Goal: Information Seeking & Learning: Learn about a topic

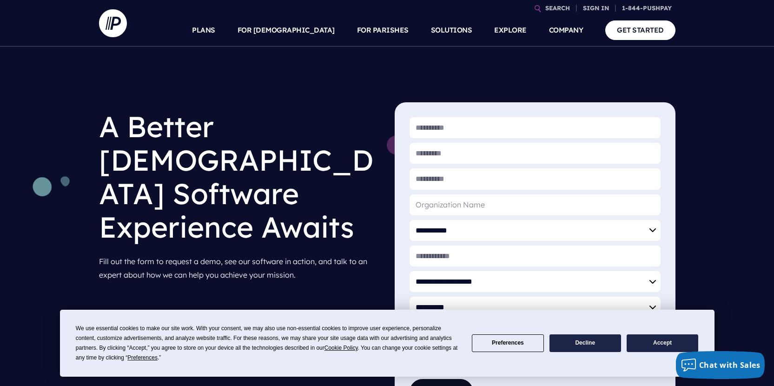
click at [643, 342] on button "Accept" at bounding box center [663, 343] width 72 height 18
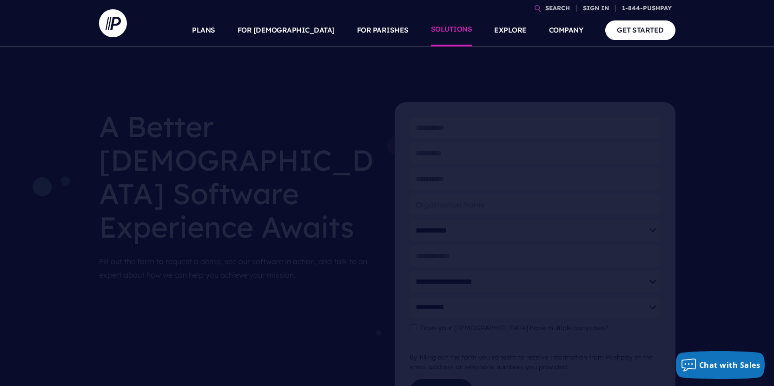
click at [464, 28] on link "SOLUTIONS" at bounding box center [451, 30] width 41 height 33
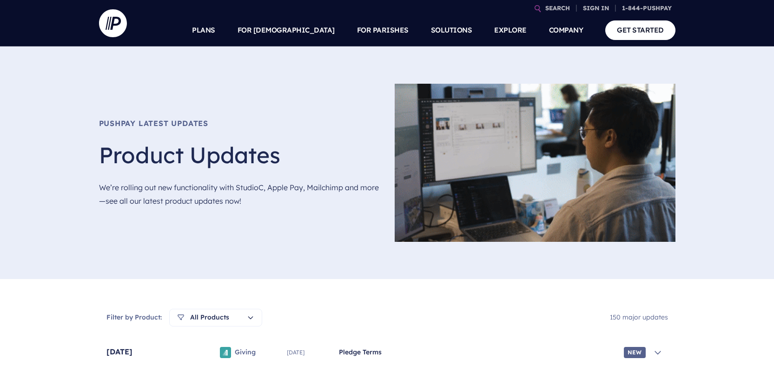
click at [346, 217] on div "Pushpay Latest Updates Product Updates We’re rolling out new functionality with…" at bounding box center [239, 163] width 281 height 158
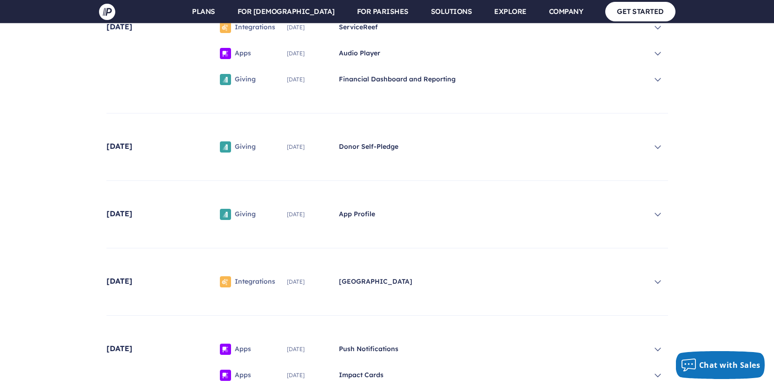
scroll to position [6182, 0]
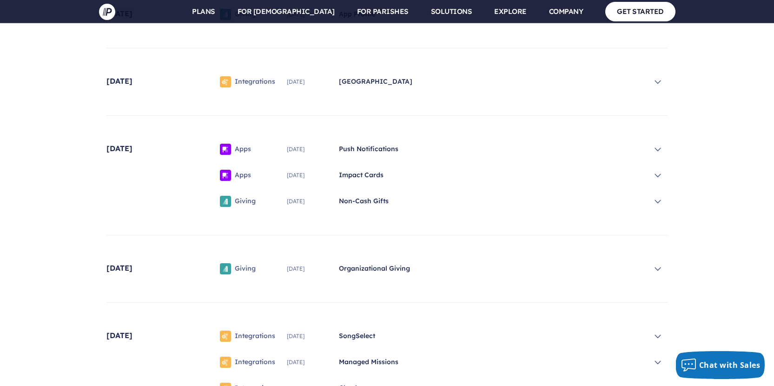
click at [645, 265] on div "Giving April 2019 Organizational Giving" at bounding box center [441, 269] width 454 height 22
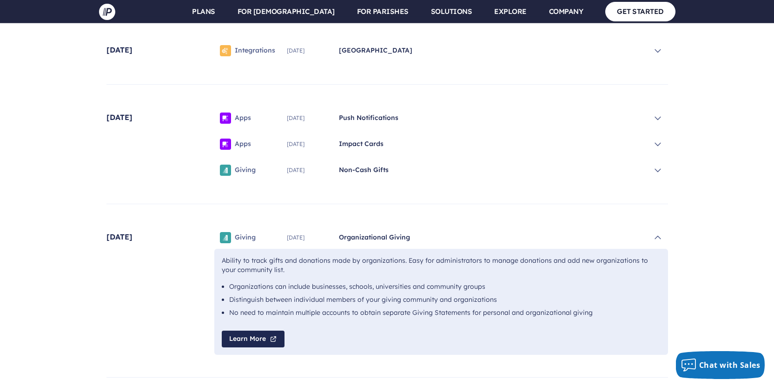
scroll to position [6233, 0]
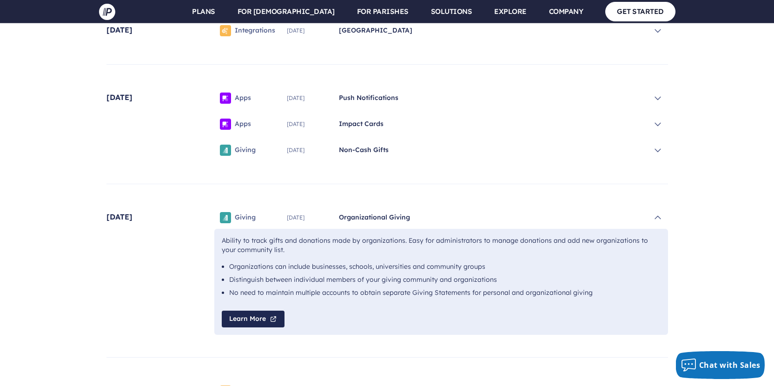
click at [470, 216] on span "Organizational Giving" at bounding box center [492, 217] width 307 height 9
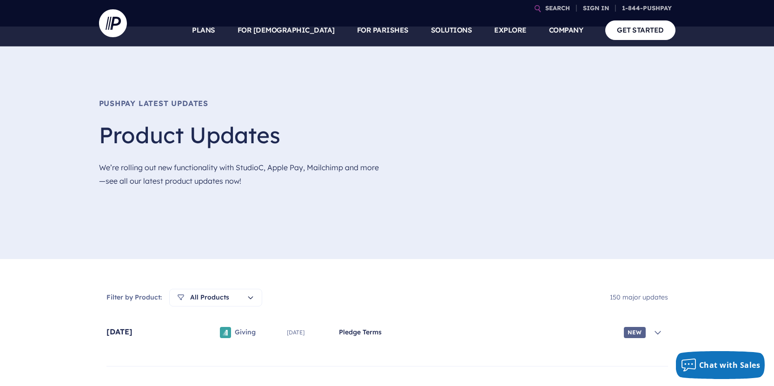
scroll to position [0, 0]
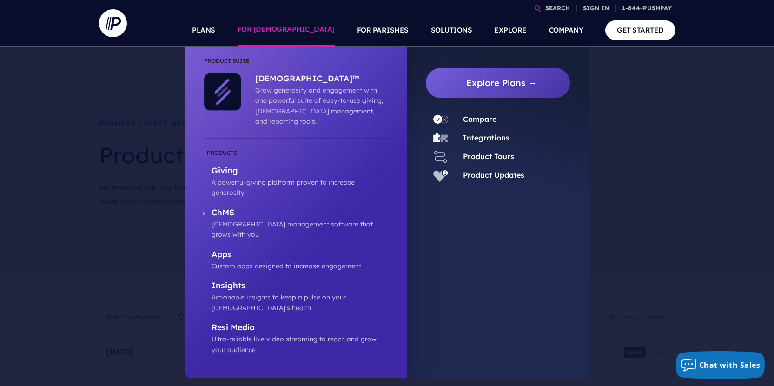
click at [234, 207] on p "ChMS" at bounding box center [300, 213] width 177 height 12
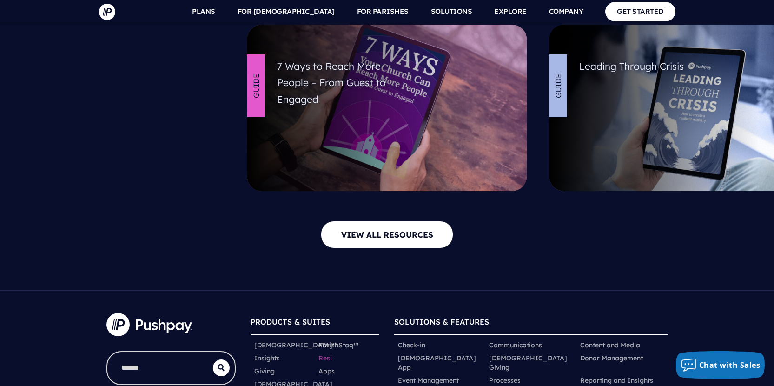
scroll to position [4199, 0]
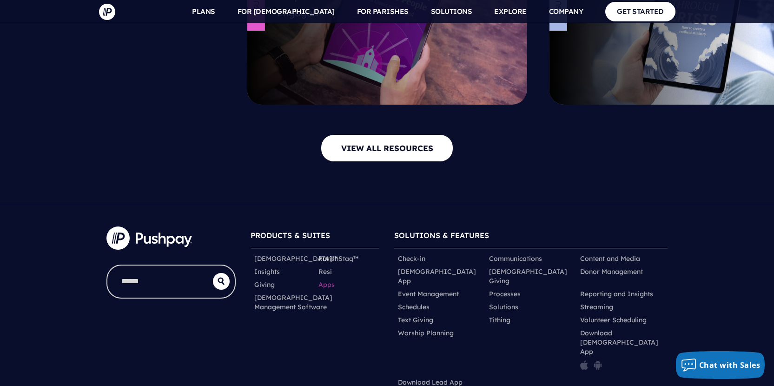
click at [330, 280] on link "Apps" at bounding box center [327, 284] width 16 height 9
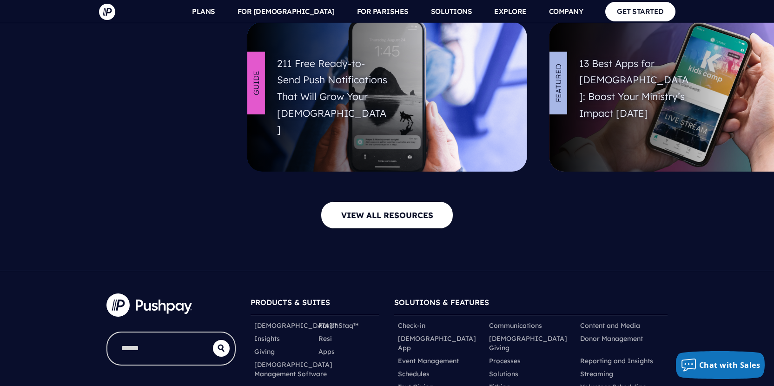
scroll to position [3560, 0]
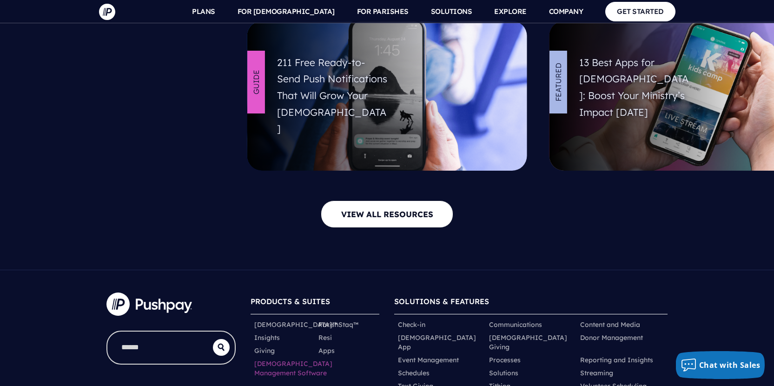
click at [284, 359] on link "[DEMOGRAPHIC_DATA] Management Software" at bounding box center [293, 368] width 78 height 19
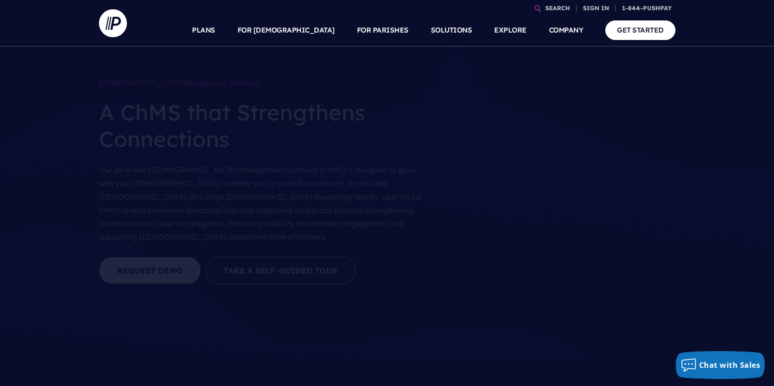
click at [129, 29] on link at bounding box center [117, 23] width 37 height 47
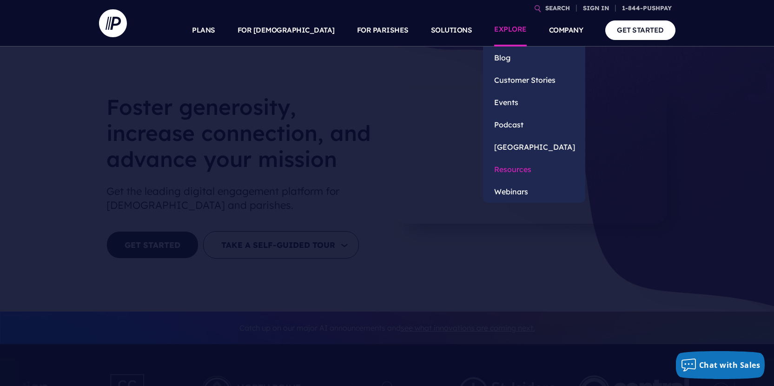
click at [509, 166] on link "Resources" at bounding box center [534, 169] width 102 height 22
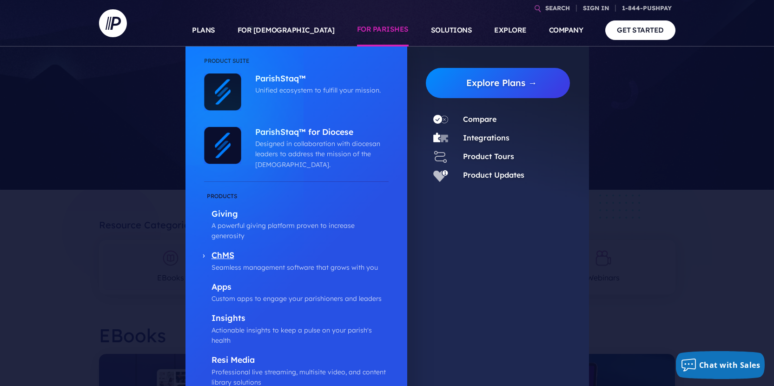
click at [233, 262] on p "Seamless management software that grows with you" at bounding box center [300, 267] width 177 height 10
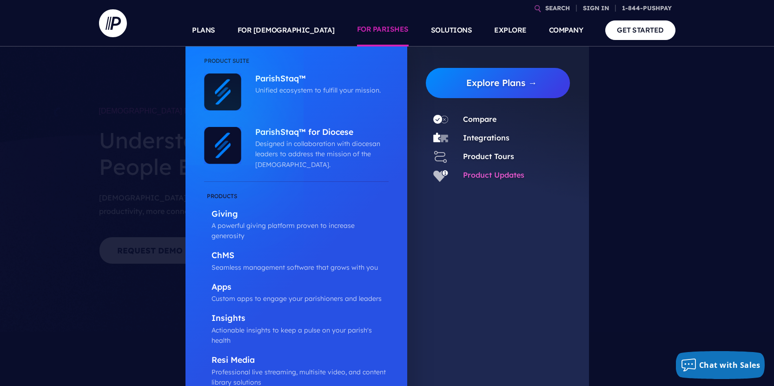
click at [480, 178] on link "Product Updates" at bounding box center [493, 174] width 61 height 9
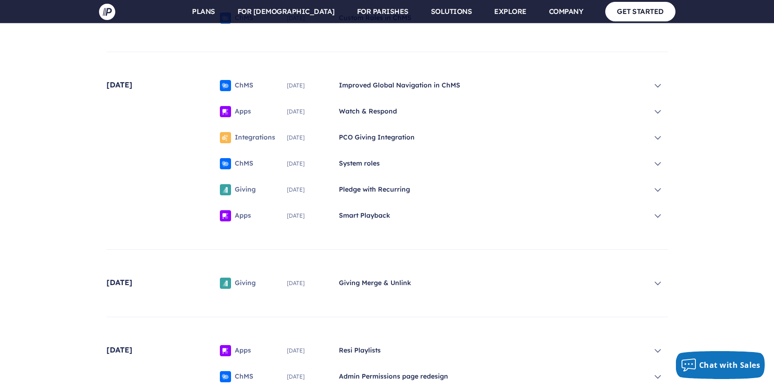
scroll to position [3050, 0]
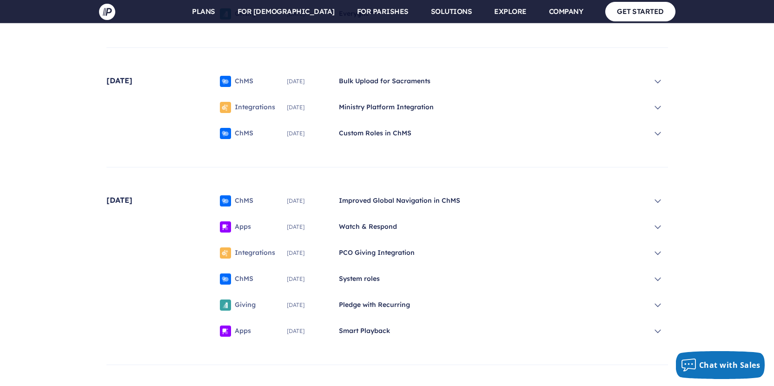
click at [300, 199] on span "March 2023" at bounding box center [309, 201] width 45 height 6
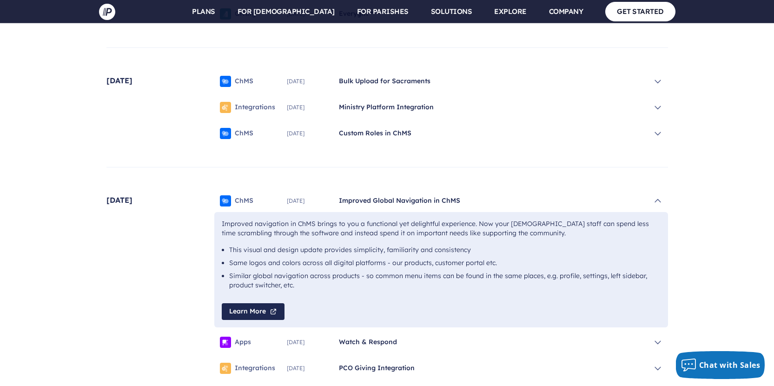
click at [390, 205] on span "Improved Global Navigation in ChMS" at bounding box center [492, 200] width 307 height 9
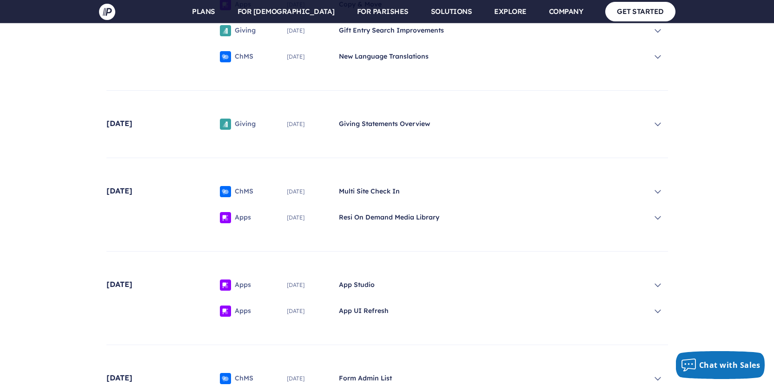
scroll to position [2259, 0]
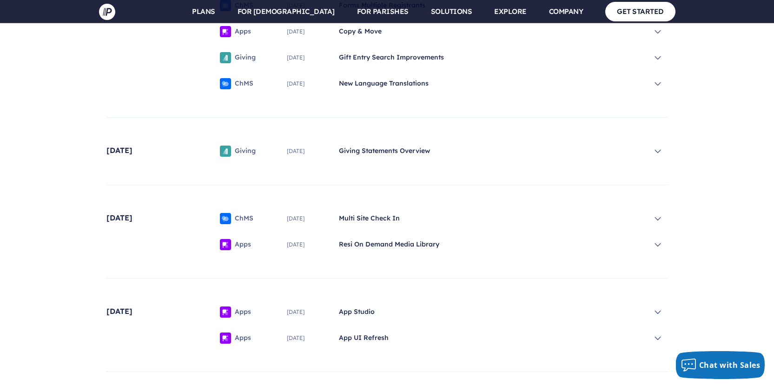
click at [247, 222] on span "ChMS" at bounding box center [244, 218] width 19 height 9
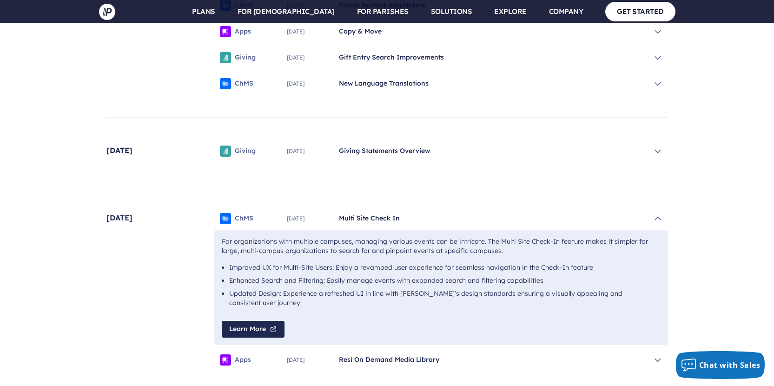
click at [385, 220] on span "Multi Site Check In" at bounding box center [492, 218] width 307 height 9
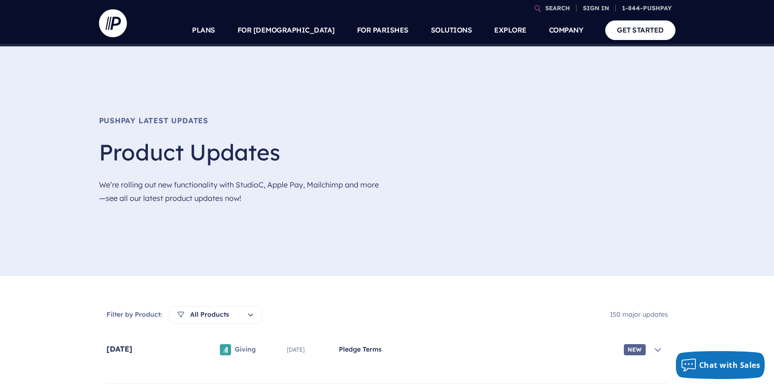
scroll to position [692, 0]
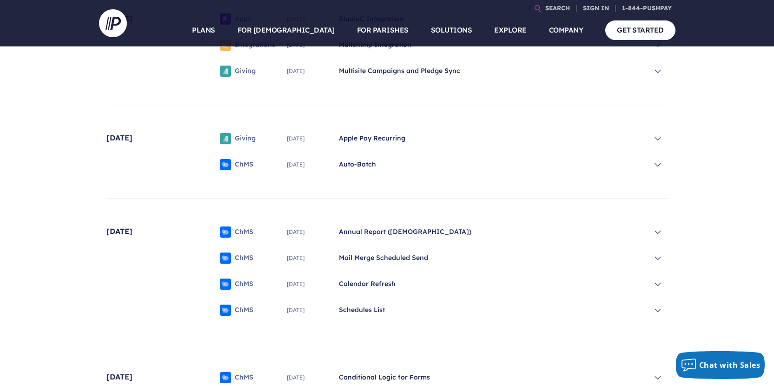
click at [351, 168] on span "Auto-Batch" at bounding box center [492, 164] width 307 height 9
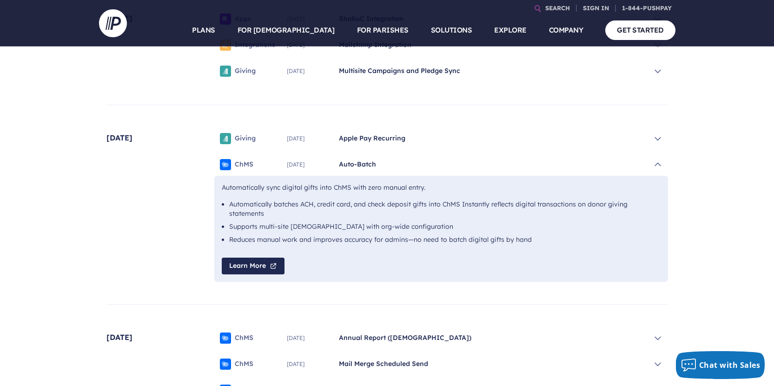
click at [259, 259] on link "Learn More" at bounding box center [253, 266] width 63 height 17
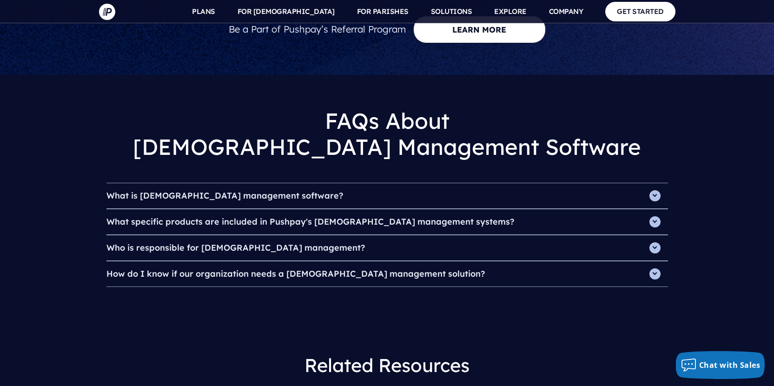
scroll to position [3726, 0]
click at [212, 184] on h4 "What is [DEMOGRAPHIC_DATA] management software?" at bounding box center [387, 196] width 562 height 25
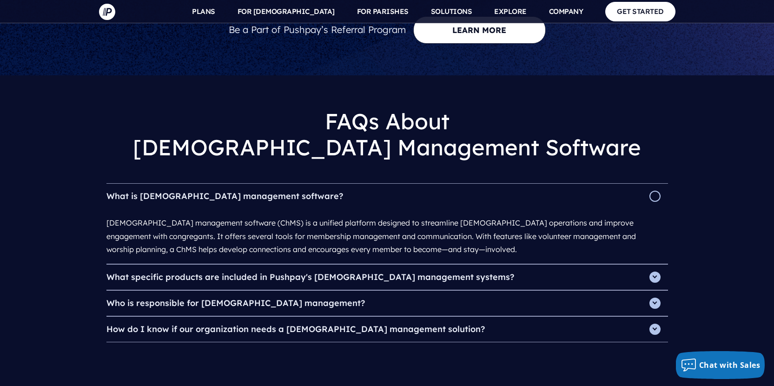
click at [215, 184] on h4 "What is [DEMOGRAPHIC_DATA] management software?" at bounding box center [387, 196] width 562 height 25
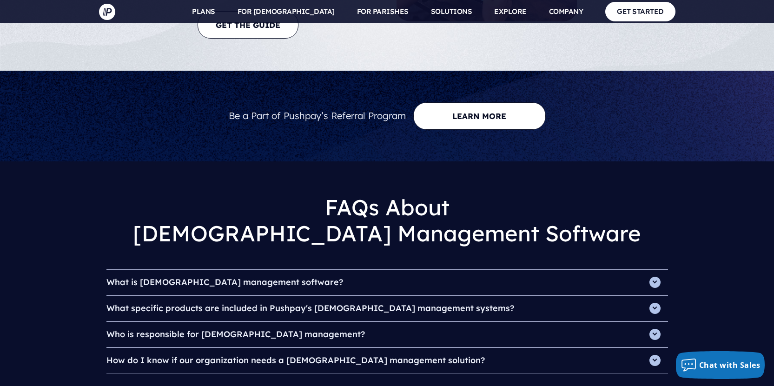
scroll to position [3590, 0]
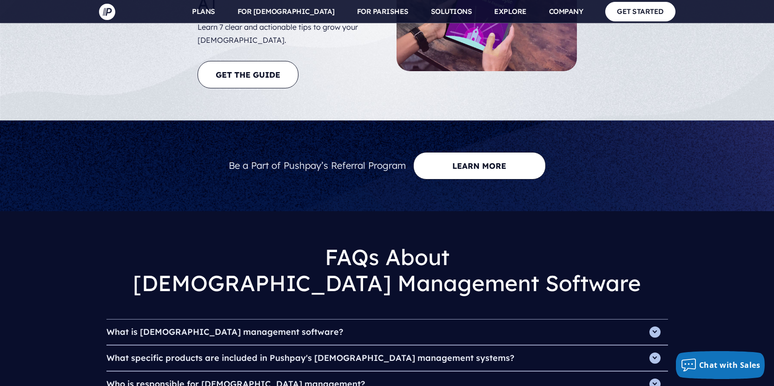
click at [274, 372] on h4 "Who is responsible for [DEMOGRAPHIC_DATA] management?" at bounding box center [387, 384] width 562 height 25
click at [424, 372] on h4 "Who is responsible for [DEMOGRAPHIC_DATA] management?" at bounding box center [387, 384] width 562 height 25
click at [239, 346] on h4 "What specific products are included in Pushpay's [DEMOGRAPHIC_DATA] management …" at bounding box center [387, 358] width 562 height 25
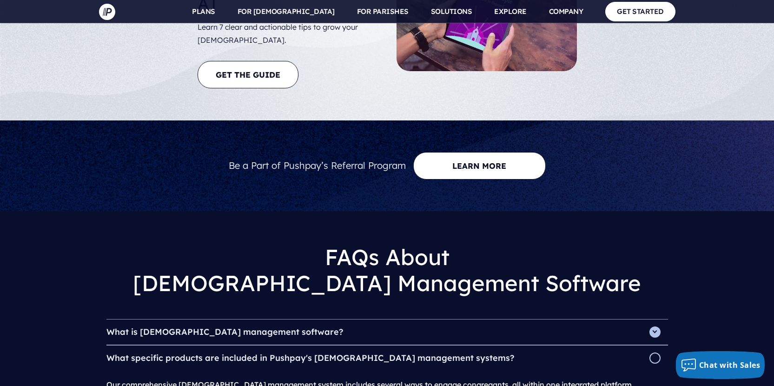
click at [239, 346] on h4 "What specific products are included in Pushpay's [DEMOGRAPHIC_DATA] management …" at bounding box center [387, 358] width 562 height 25
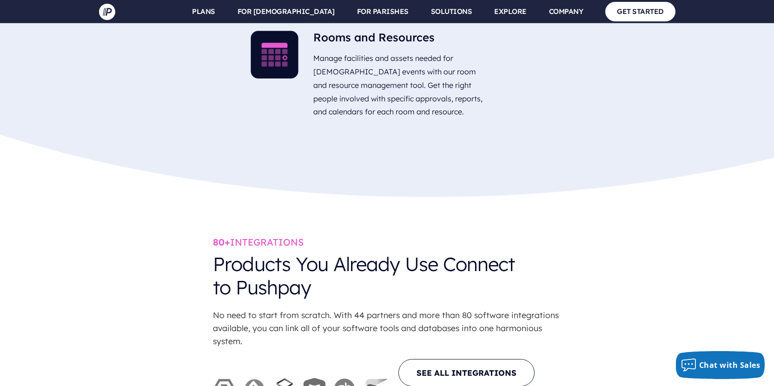
scroll to position [2887, 0]
